Goal: Task Accomplishment & Management: Manage account settings

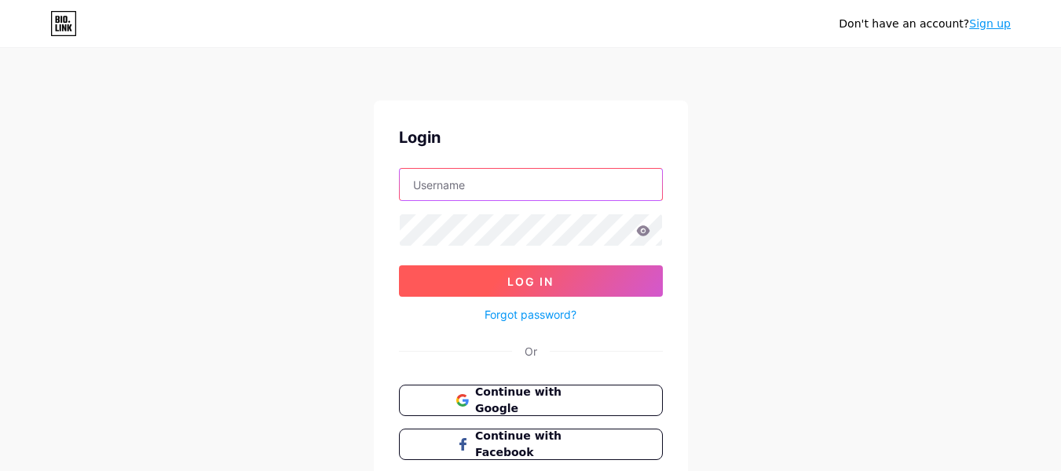
type input "suttoncoldfielddentaluk@gmail.com"
click at [555, 282] on button "Log In" at bounding box center [531, 280] width 264 height 31
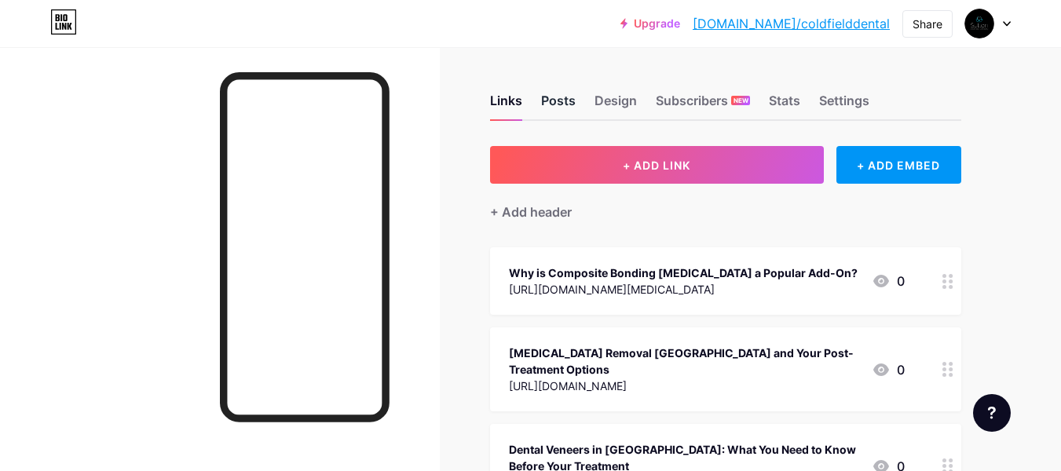
click at [569, 111] on div "Posts" at bounding box center [558, 105] width 35 height 28
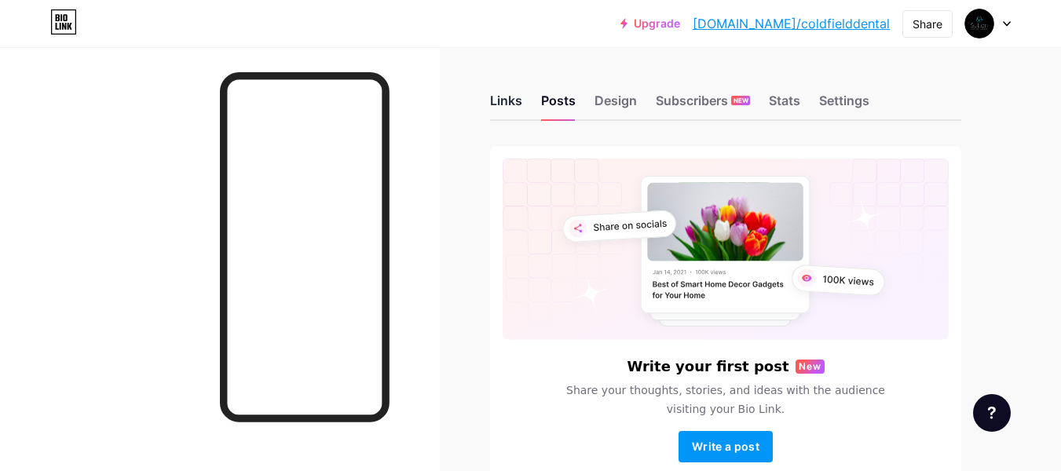
click at [517, 93] on div "Links" at bounding box center [506, 105] width 32 height 28
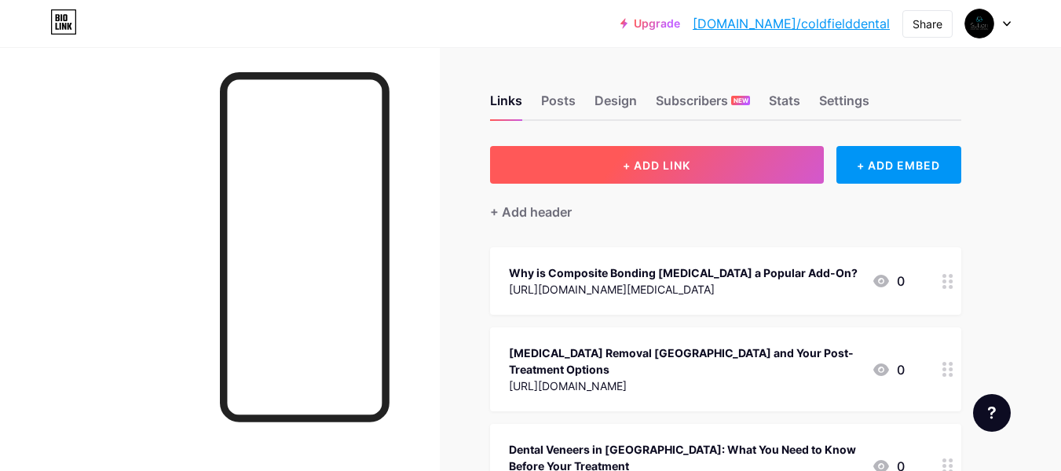
click at [703, 156] on button "+ ADD LINK" at bounding box center [657, 165] width 334 height 38
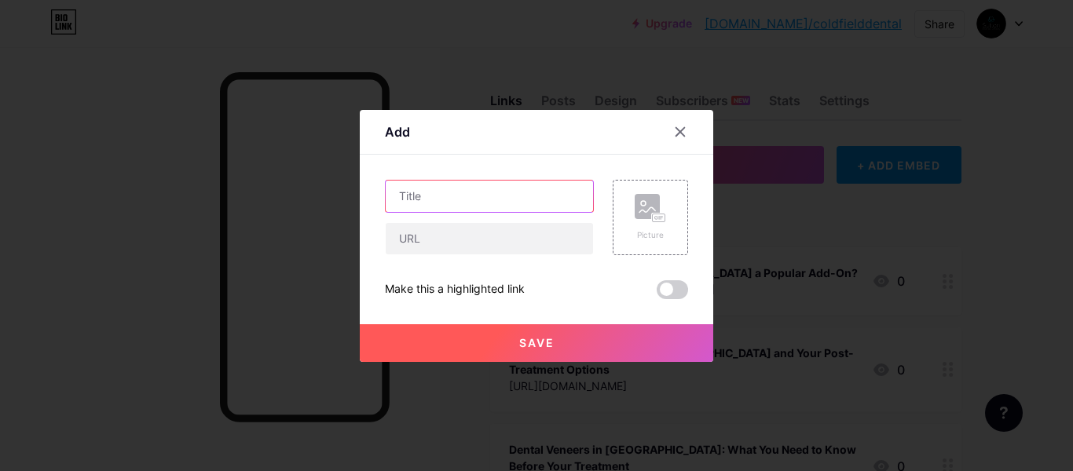
click at [498, 202] on input "text" at bounding box center [489, 196] width 207 height 31
paste input "How Teeth Whitening Veneers Can Transform Your Smile"
type input "How Teeth Whitening Veneers Can Transform Your Smile"
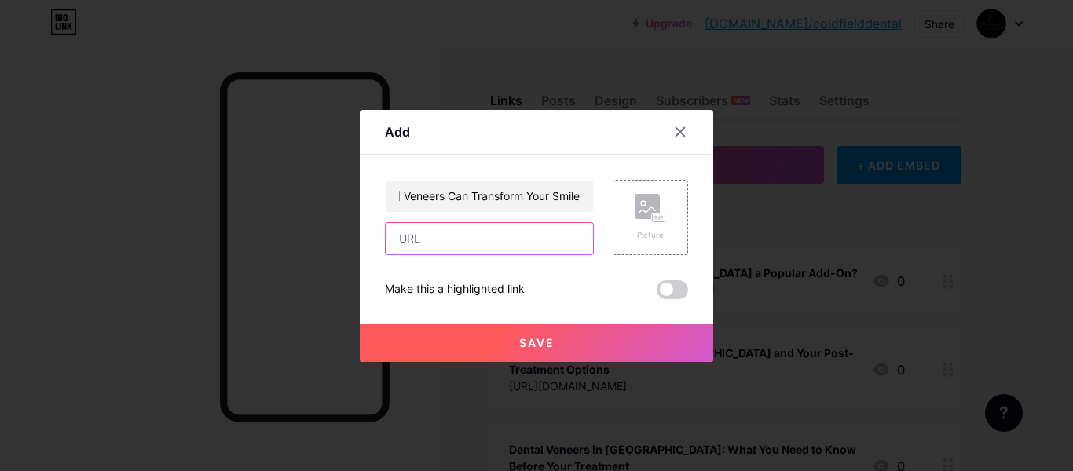
click at [485, 236] on input "text" at bounding box center [489, 238] width 207 height 31
paste input "https://www.bipfortworth.com/how-teeth-whitening-veneers-can-transform-your-smi…"
type input "https://www.bipfortworth.com/how-teeth-whitening-veneers-can-transform-your-smi…"
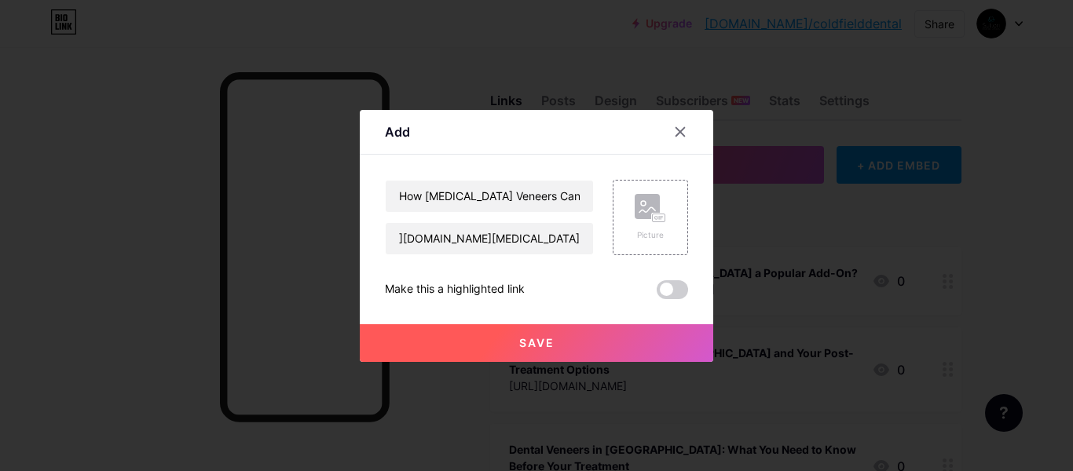
click at [547, 345] on span "Save" at bounding box center [536, 342] width 35 height 13
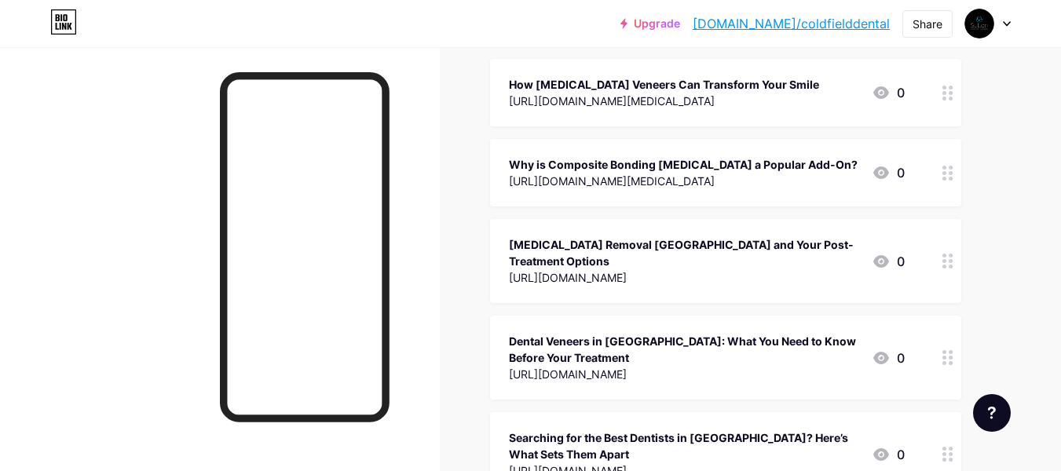
scroll to position [0, 0]
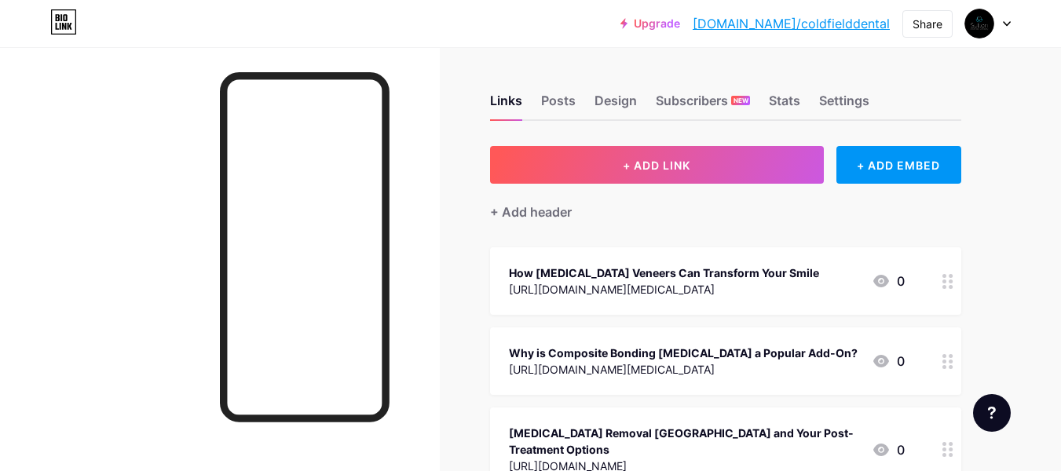
click at [886, 284] on icon at bounding box center [881, 281] width 16 height 13
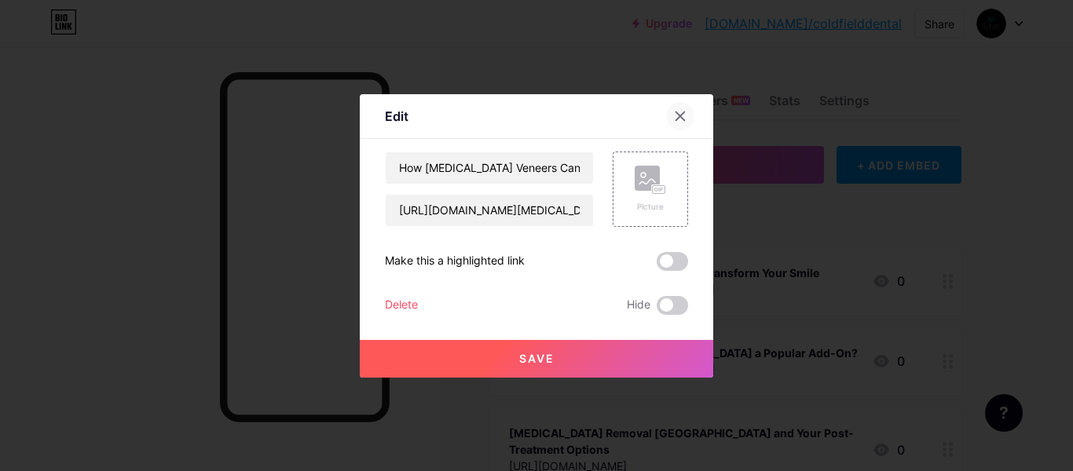
click at [675, 111] on icon at bounding box center [680, 116] width 13 height 13
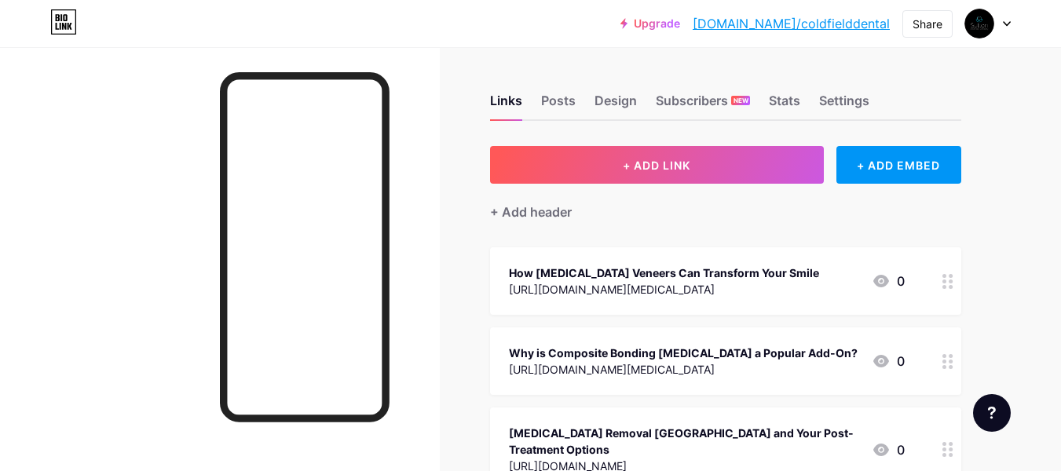
click at [882, 284] on icon at bounding box center [881, 281] width 16 height 13
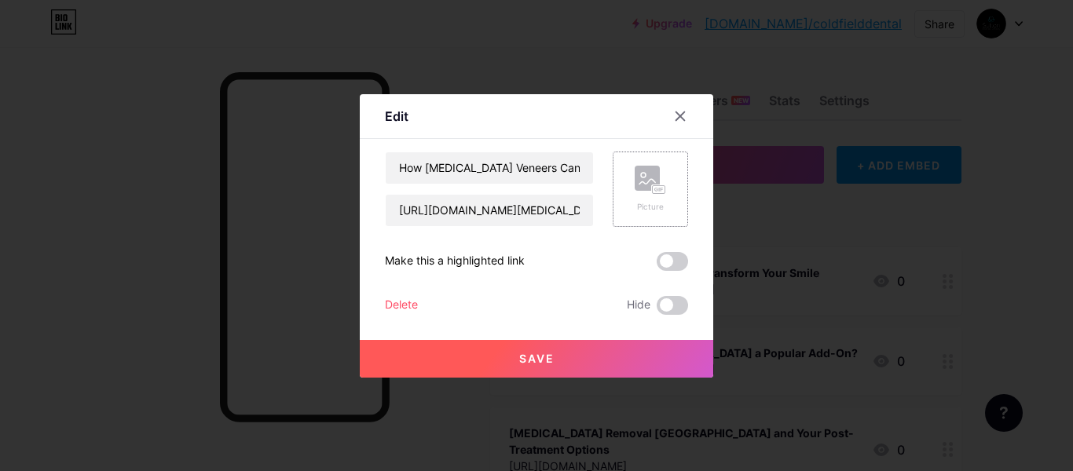
click at [653, 192] on rect at bounding box center [659, 189] width 13 height 8
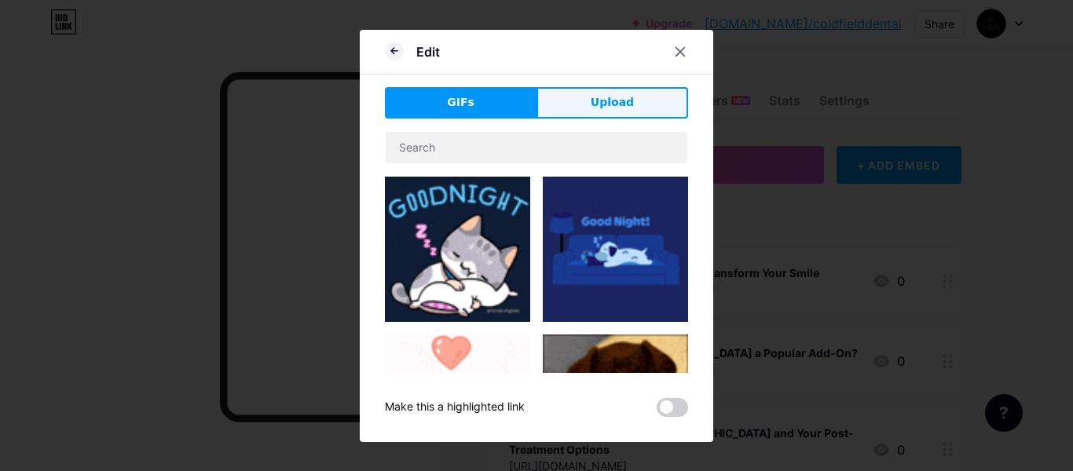
click at [638, 102] on button "Upload" at bounding box center [612, 102] width 152 height 31
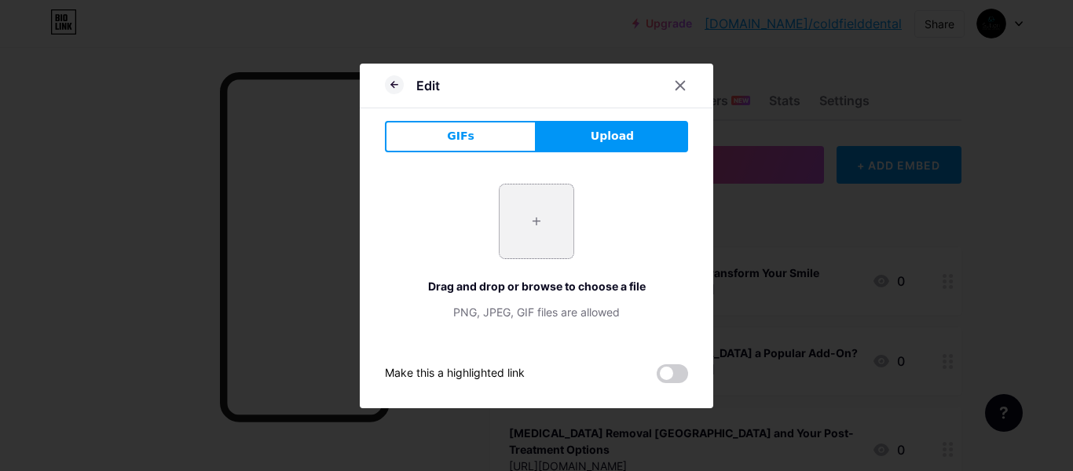
click at [543, 221] on input "file" at bounding box center [536, 222] width 74 height 74
type input "C:\fakepath\135.jpg"
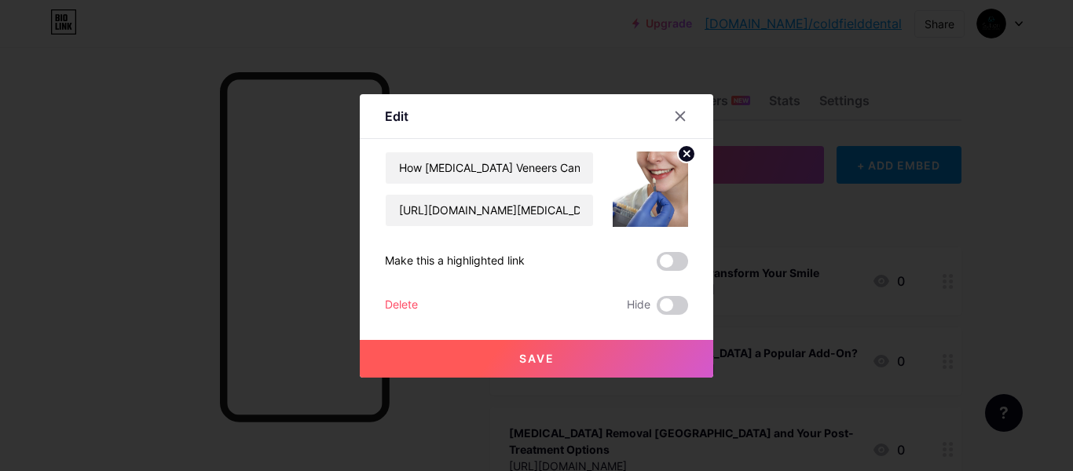
click at [591, 370] on button "Save" at bounding box center [536, 359] width 353 height 38
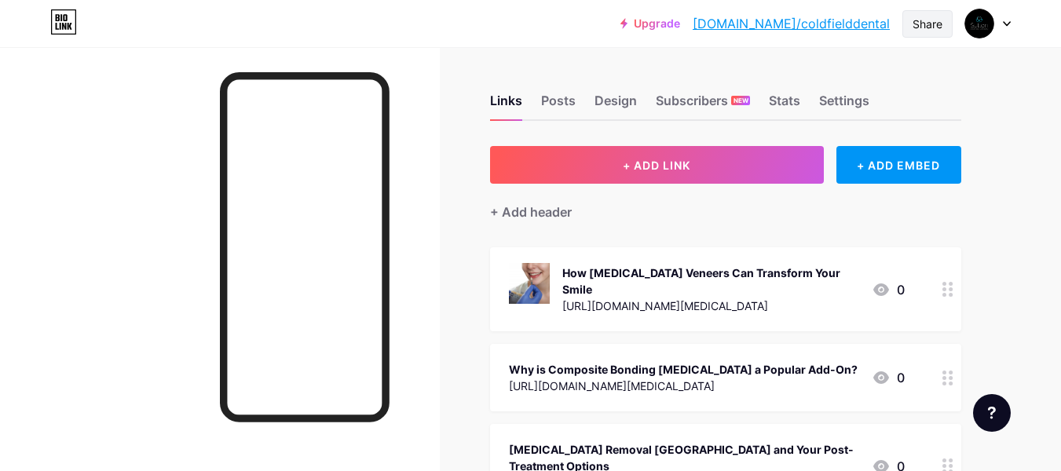
click at [936, 31] on div "Share" at bounding box center [928, 24] width 30 height 16
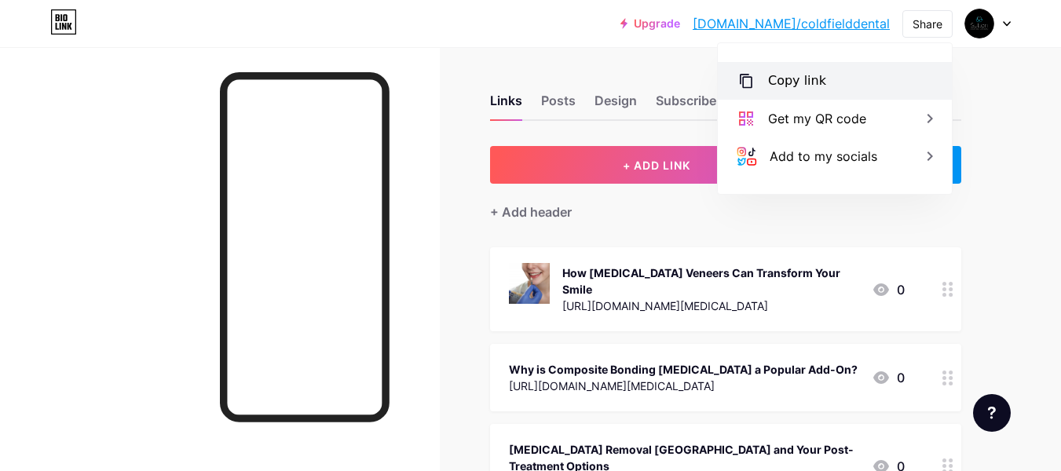
click at [848, 82] on div "Copy link" at bounding box center [835, 81] width 234 height 38
